Goal: Communication & Community: Share content

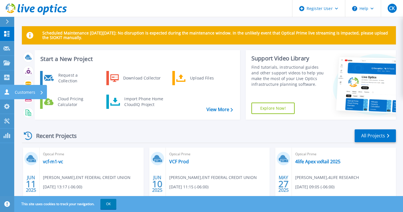
click at [9, 92] on icon at bounding box center [6, 91] width 7 height 5
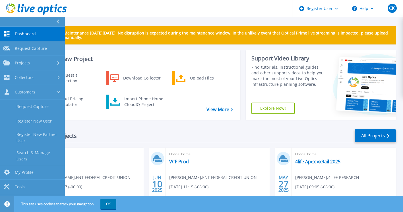
click at [106, 134] on div "Recent Projects All Projects" at bounding box center [209, 136] width 374 height 14
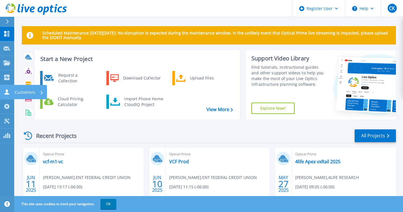
click at [1, 92] on link "Customers Customers" at bounding box center [7, 92] width 14 height 15
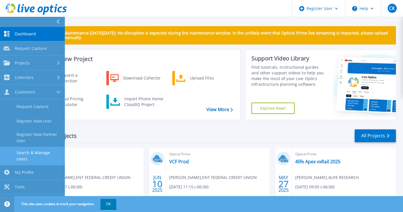
click at [37, 153] on link "Search & Manage Users" at bounding box center [32, 155] width 65 height 18
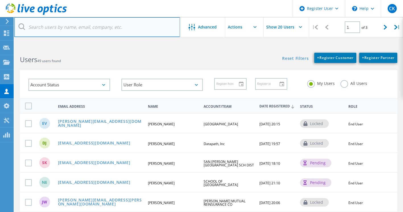
click at [102, 32] on input "text" at bounding box center [97, 27] width 166 height 20
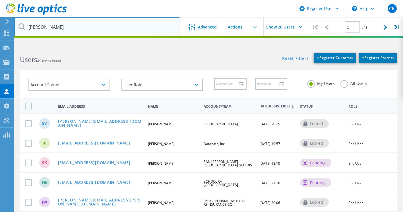
type input "vivek.singh@outseer.com"
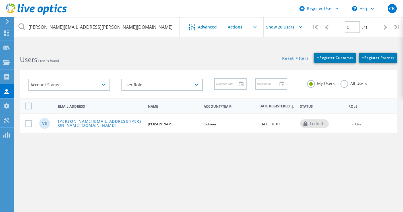
click at [22, 25] on icon at bounding box center [21, 26] width 7 height 7
click at [86, 124] on link "Vivek.Singh@outseer.com" at bounding box center [100, 123] width 85 height 9
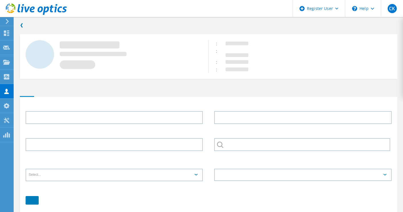
type input "Vivek"
type input "Singh"
type input "Outseer"
type input "English"
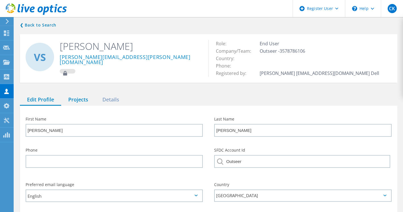
click at [78, 99] on div "Projects" at bounding box center [78, 100] width 34 height 12
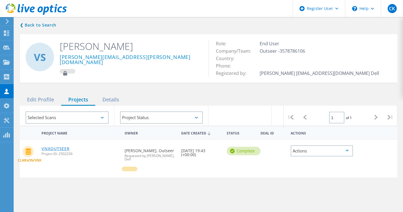
click at [69, 147] on link "VNXOUTSEER" at bounding box center [56, 148] width 28 height 4
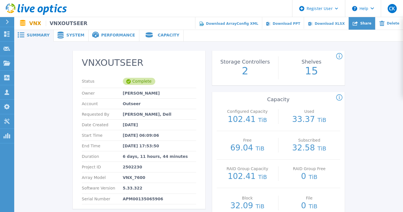
click at [365, 26] on div "Share" at bounding box center [362, 23] width 26 height 13
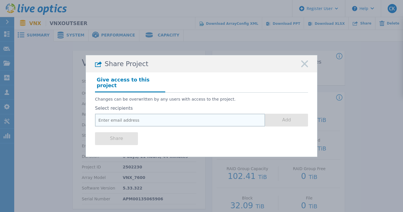
click at [162, 113] on input "email" at bounding box center [180, 119] width 170 height 13
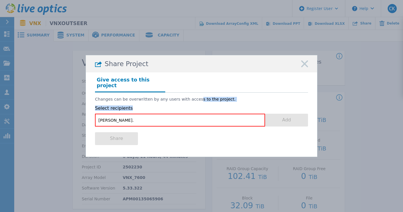
drag, startPoint x: 188, startPoint y: 92, endPoint x: 177, endPoint y: 102, distance: 14.7
click at [177, 102] on div "Changes can be overwritten by any users with access to the project. Select reci…" at bounding box center [201, 109] width 213 height 34
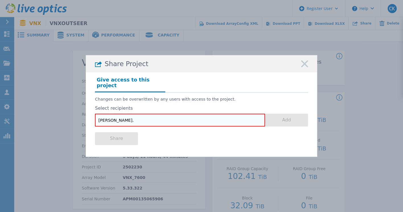
drag, startPoint x: 177, startPoint y: 102, endPoint x: 122, endPoint y: 114, distance: 57.1
click at [122, 114] on input "[PERSON_NAME]." at bounding box center [180, 119] width 170 height 13
type input "c"
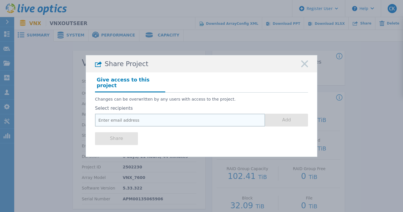
paste input "[PERSON_NAME][EMAIL_ADDRESS][PERSON_NAME][DOMAIN_NAME]"
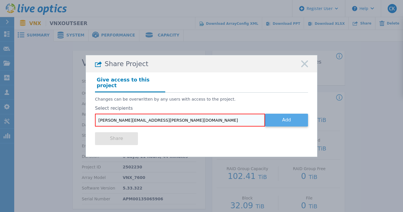
type input "[PERSON_NAME][EMAIL_ADDRESS][PERSON_NAME][DOMAIN_NAME]"
click at [285, 117] on button "Add" at bounding box center [286, 119] width 43 height 13
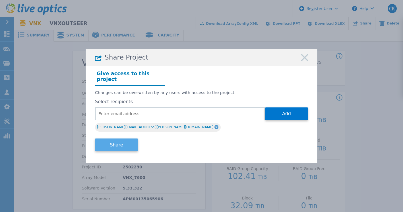
click at [124, 139] on button "Share" at bounding box center [116, 144] width 43 height 13
